Goal: Task Accomplishment & Management: Use online tool/utility

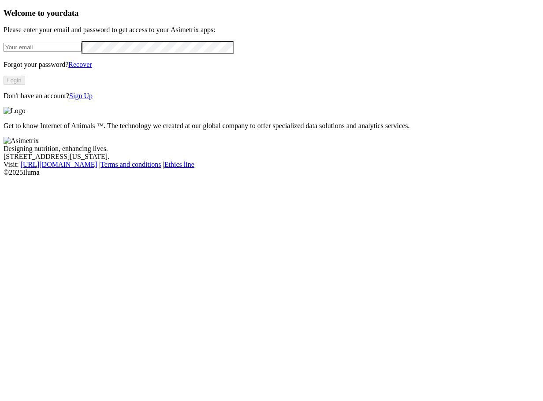
type input "[PERSON_NAME][EMAIL_ADDRESS][PERSON_NAME][DOMAIN_NAME]"
click at [25, 85] on button "Login" at bounding box center [15, 80] width 22 height 9
